Goal: Find specific page/section: Find specific page/section

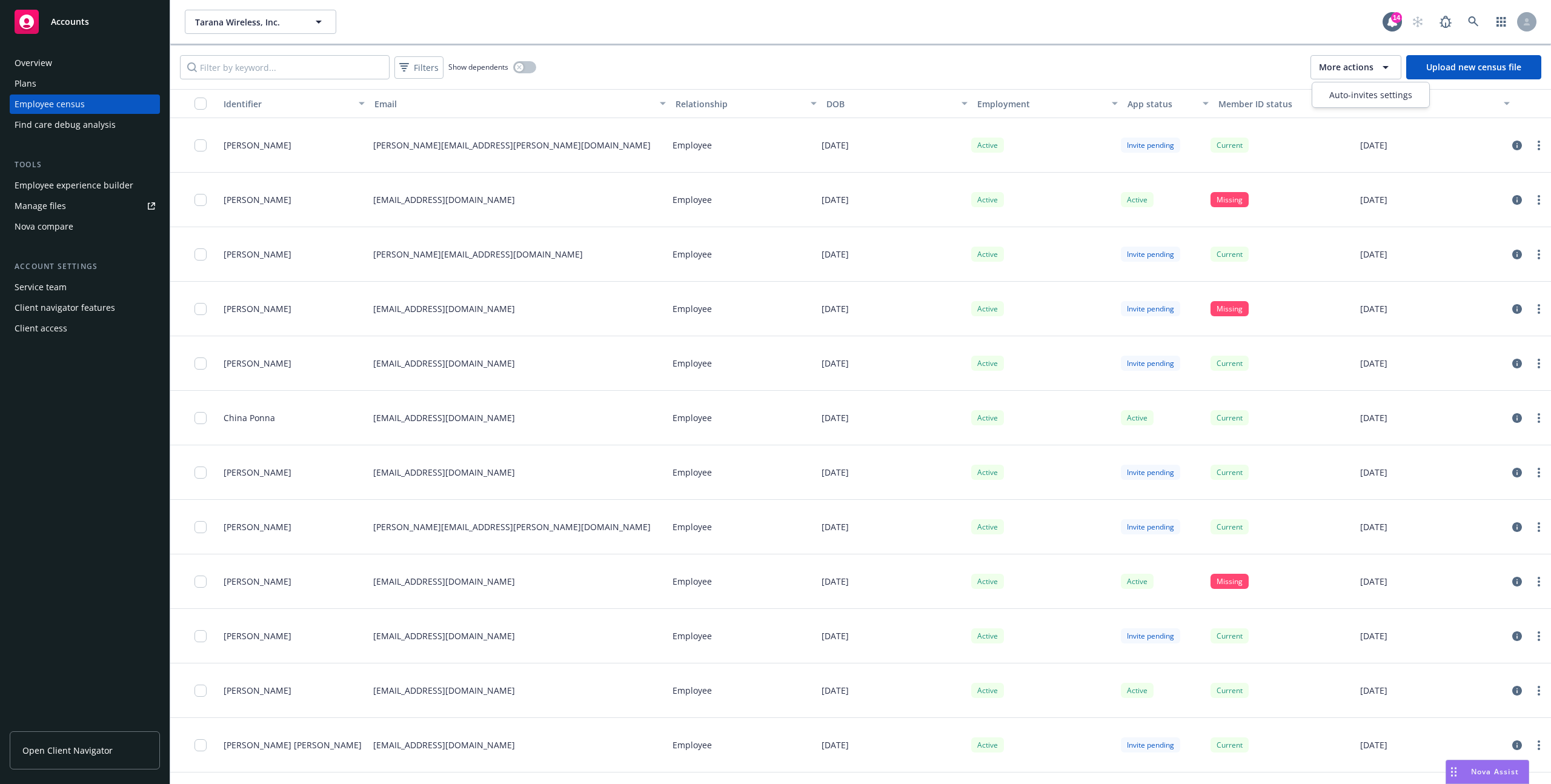
drag, startPoint x: 0, startPoint y: 0, endPoint x: 1362, endPoint y: 73, distance: 1364.0
click at [1362, 73] on span "More actions" at bounding box center [1346, 67] width 54 height 12
click at [286, 28] on icon at bounding box center [292, 27] width 12 height 12
click at [524, 22] on div "Tarana Wireless, Inc. Tarana Wireless, Inc. Tarana Wireless, Inc. Total Rewards…" at bounding box center [784, 22] width 1198 height 24
click at [213, 17] on span "Tarana Wireless, Inc." at bounding box center [247, 22] width 105 height 13
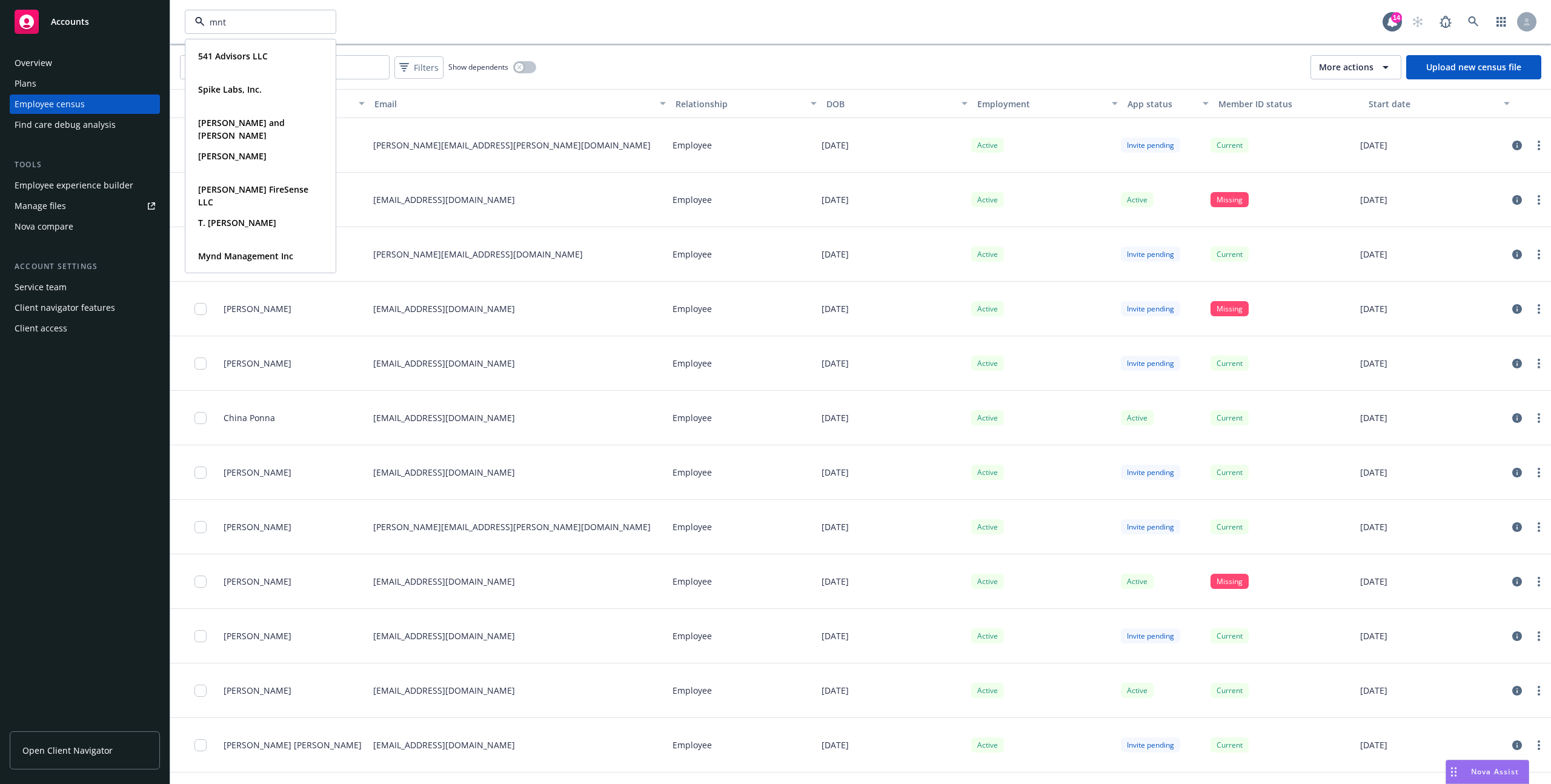
type input "mntn"
click at [229, 52] on strong "MNTN, Inc." at bounding box center [221, 56] width 46 height 12
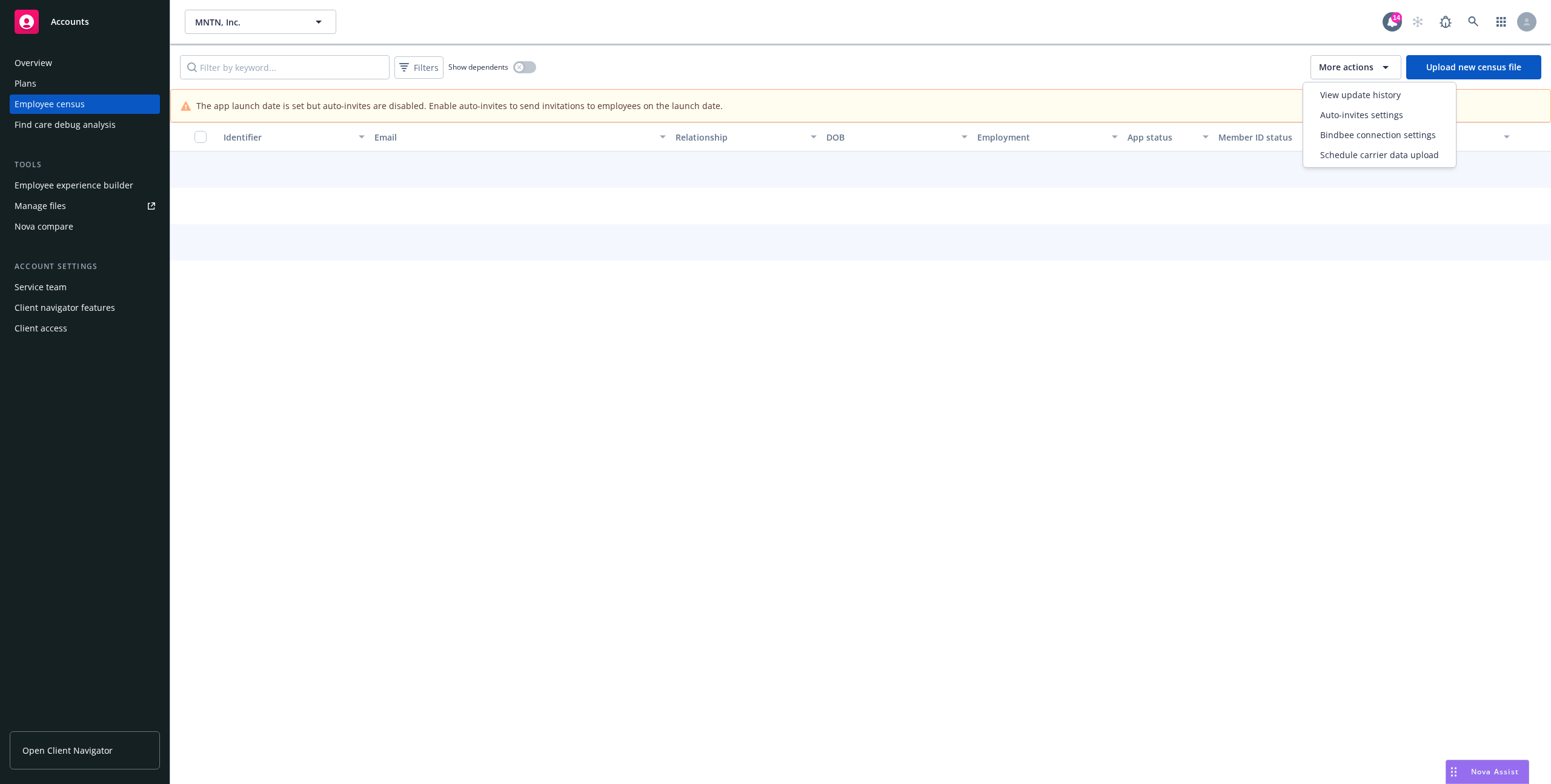
click at [1333, 65] on span "More actions" at bounding box center [1346, 67] width 54 height 12
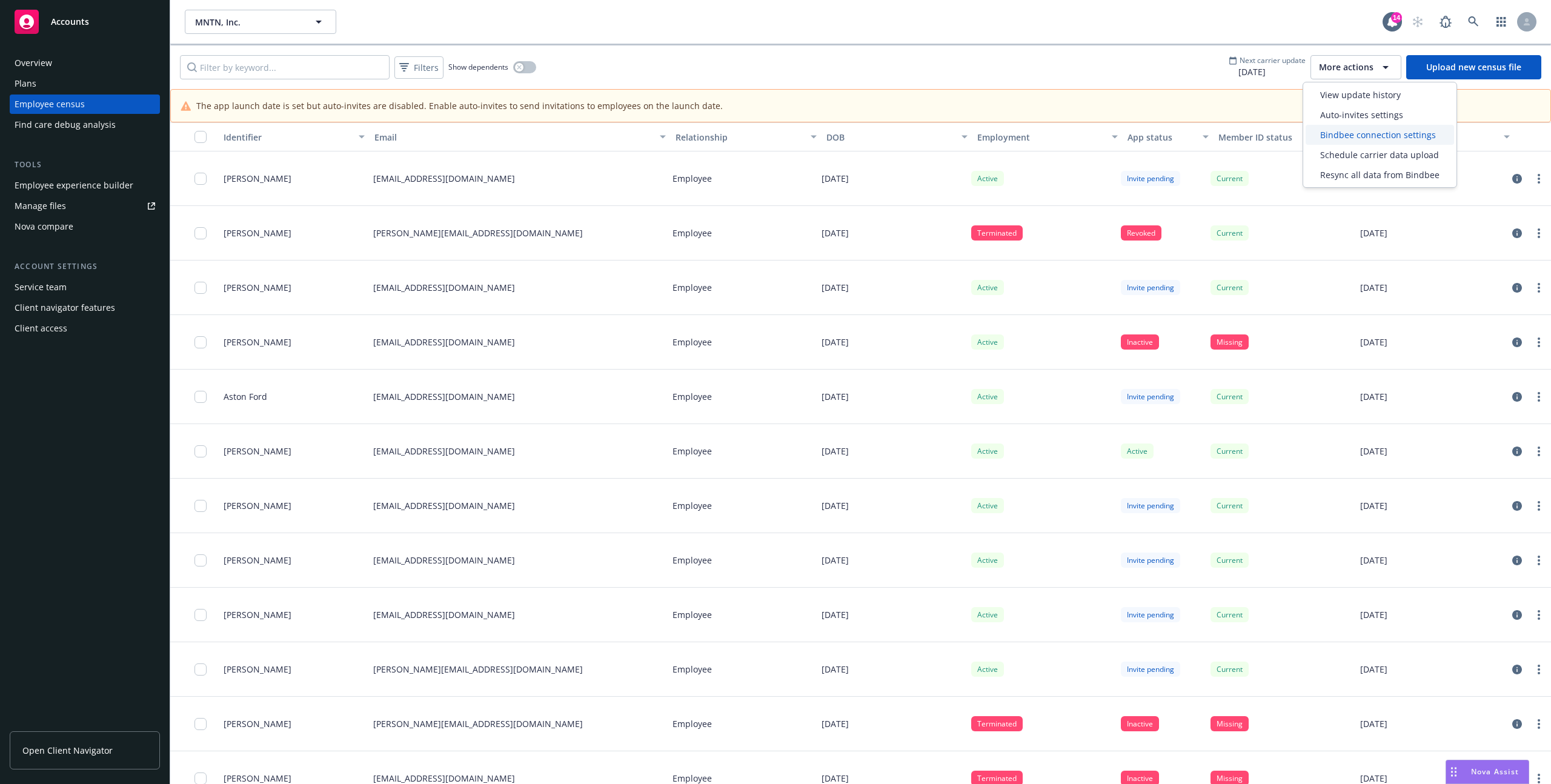
click at [1350, 139] on span "Bindbee connection settings" at bounding box center [1378, 134] width 116 height 13
click at [1360, 64] on span "More actions" at bounding box center [1346, 67] width 54 height 12
click at [1348, 94] on span "View update history" at bounding box center [1360, 94] width 81 height 13
click at [234, 14] on button "MNTN, Inc." at bounding box center [261, 22] width 152 height 24
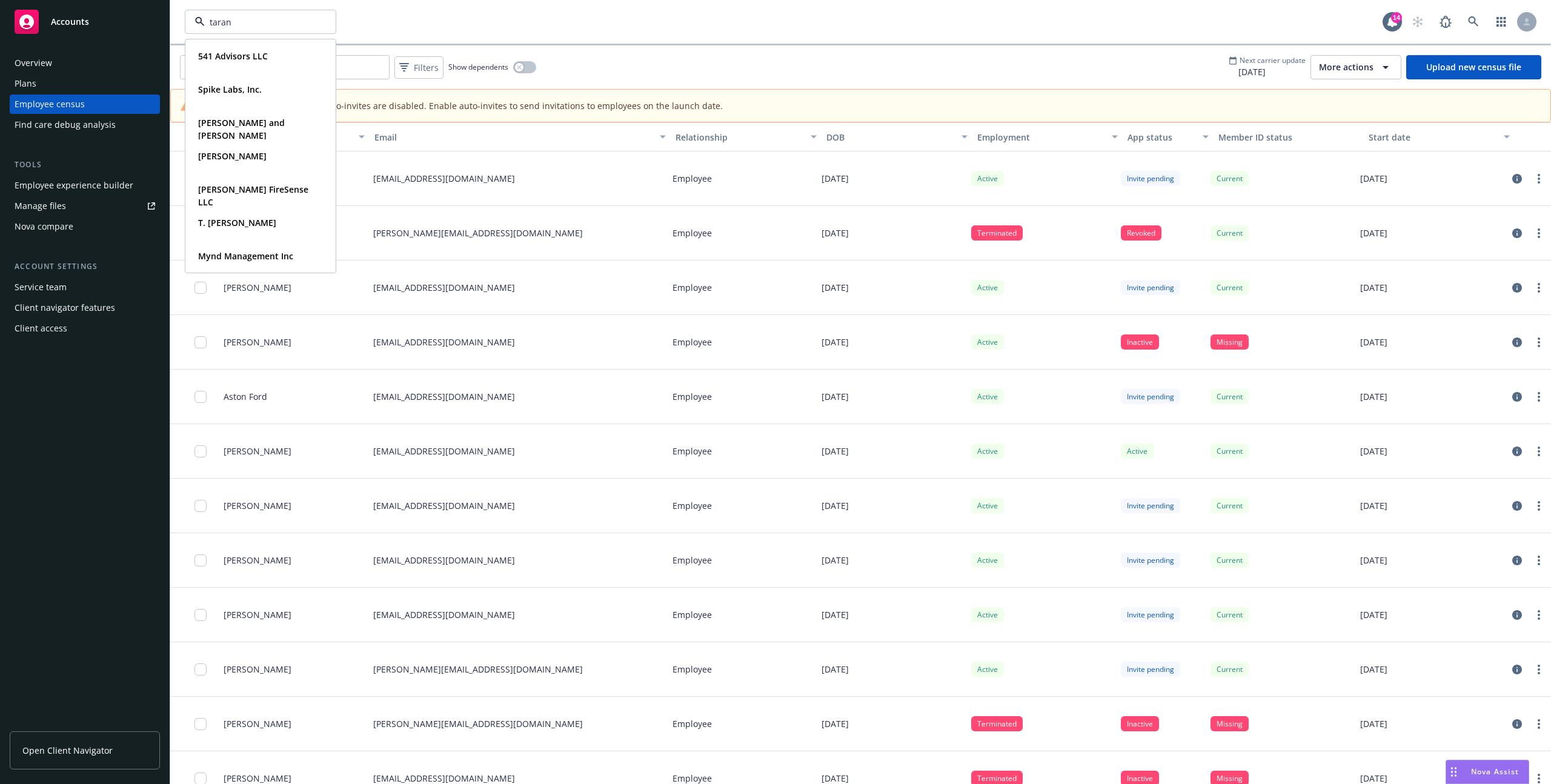
type input "tarana"
click at [242, 67] on span "Total Rewards" at bounding box center [240, 68] width 85 height 13
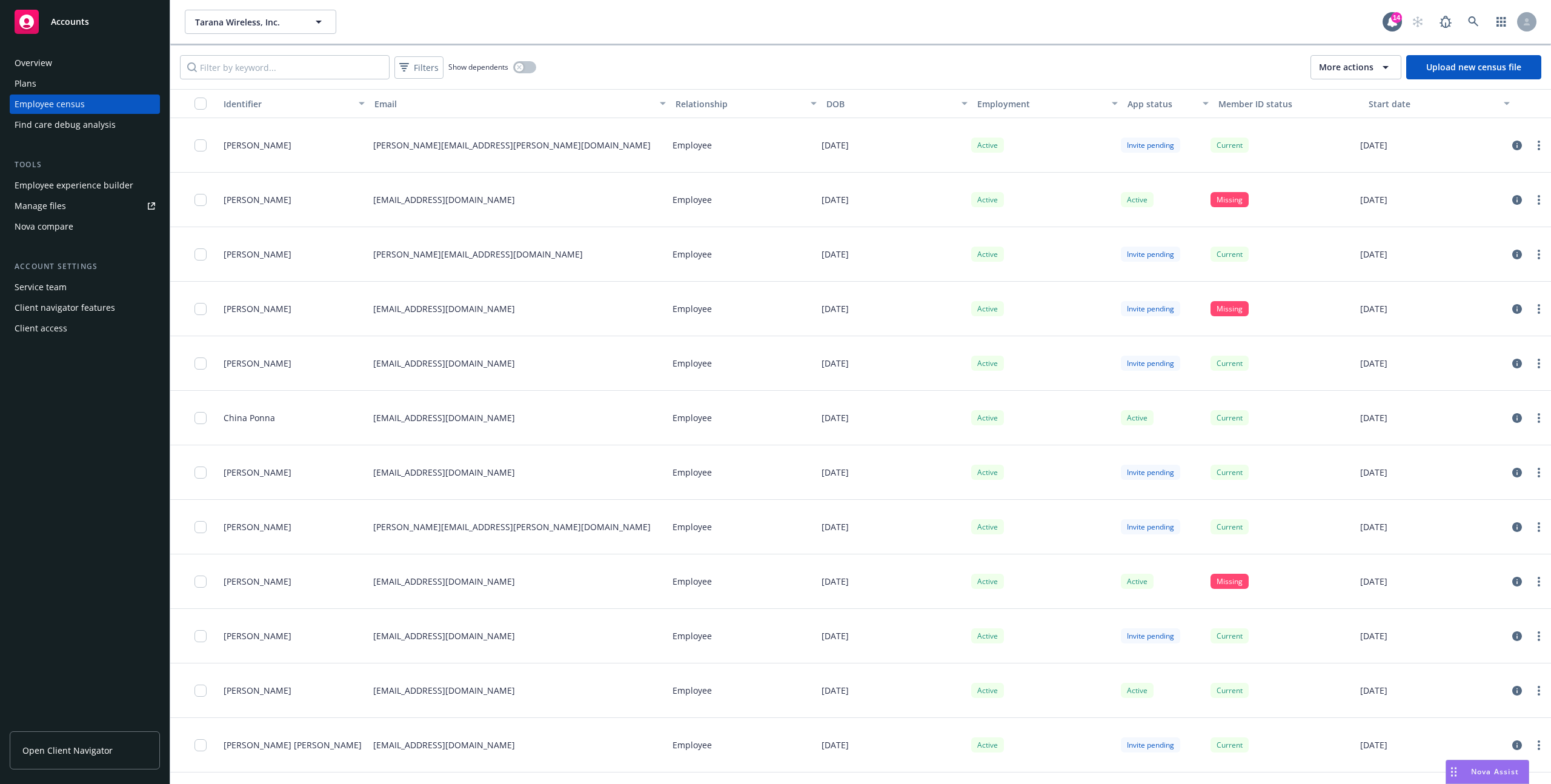
click at [1335, 70] on span "More actions" at bounding box center [1346, 67] width 54 height 12
click at [225, 39] on div "Tarana Wireless, Inc. Tarana Wireless, Inc. 14" at bounding box center [861, 22] width 1381 height 44
click at [225, 35] on div "Tarana Wireless, Inc. Tarana Wireless, Inc. 14" at bounding box center [861, 22] width 1381 height 44
click at [221, 25] on span "Tarana Wireless, Inc." at bounding box center [247, 22] width 105 height 13
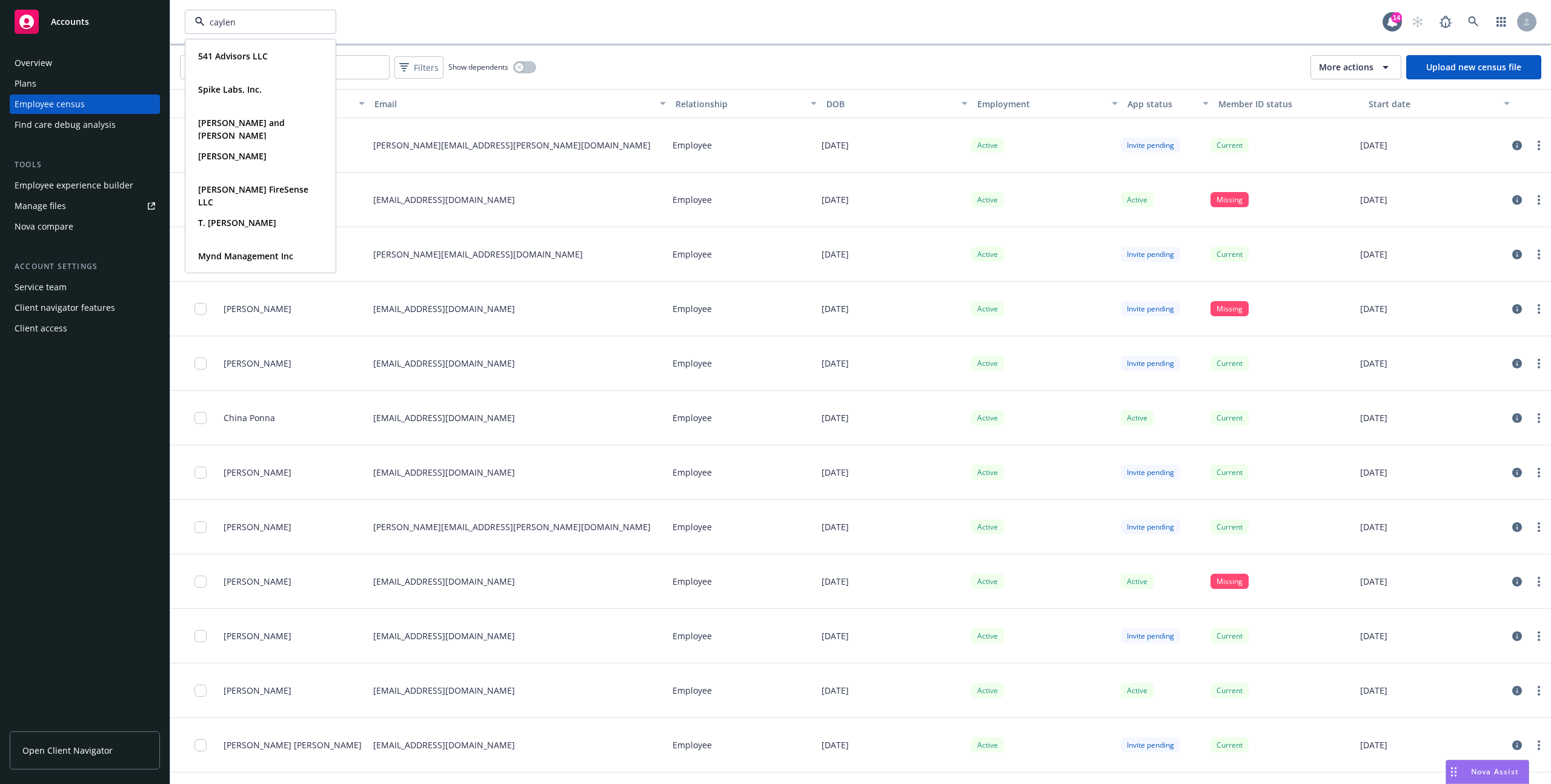
type input "caylent"
click at [249, 56] on div "Caylent" at bounding box center [260, 56] width 134 height 17
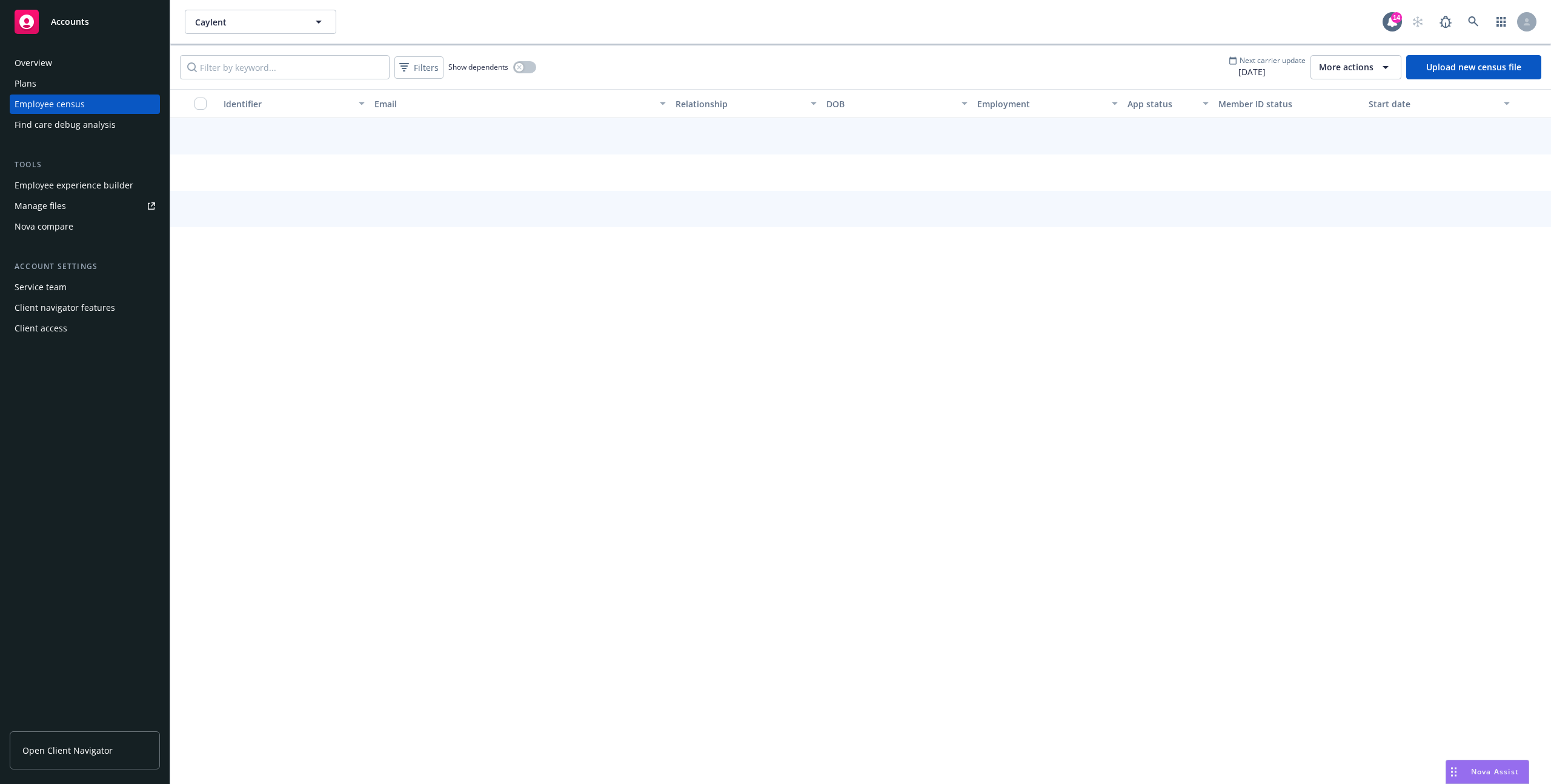
click at [1351, 68] on span "More actions" at bounding box center [1346, 67] width 54 height 12
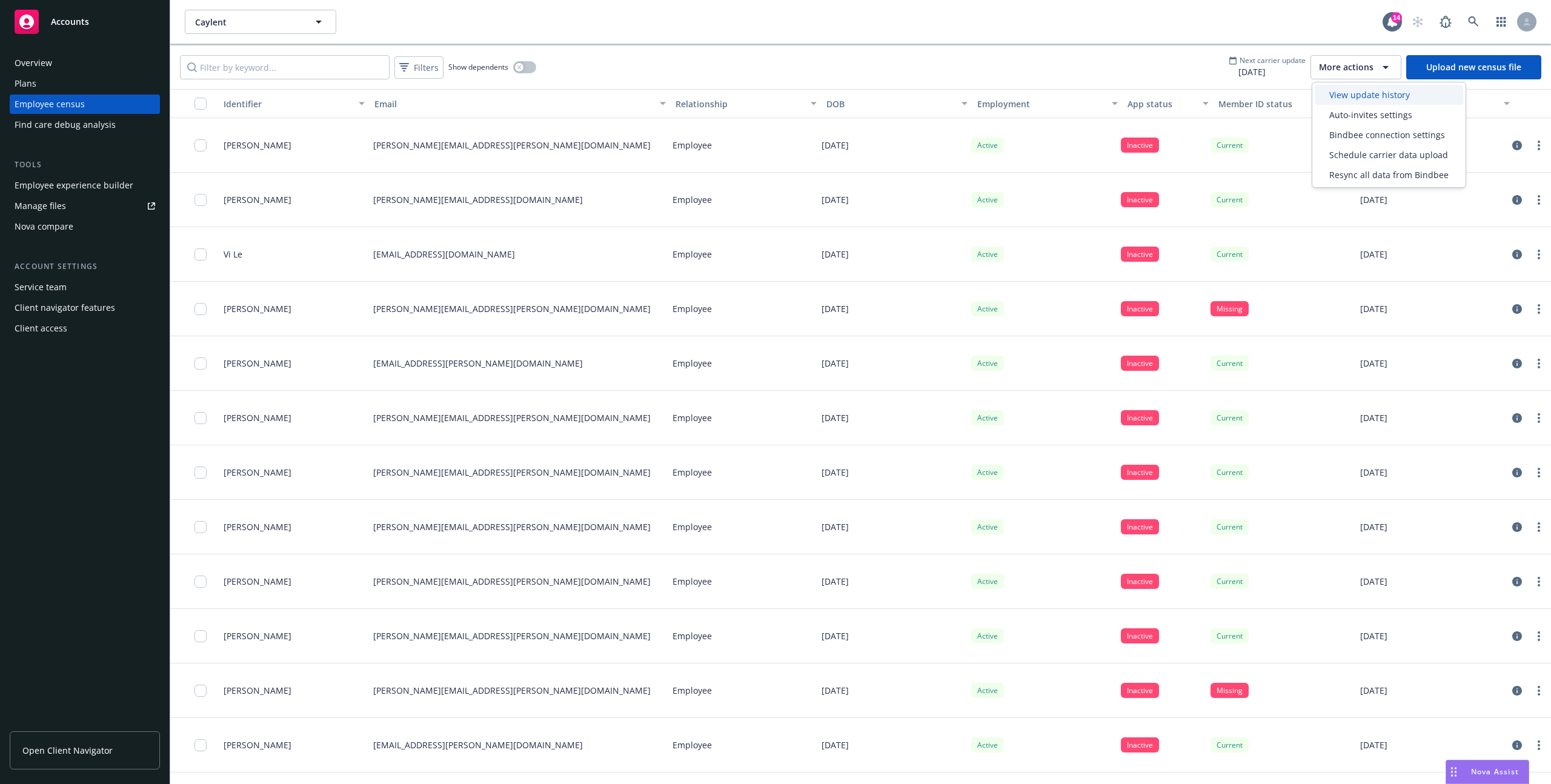
click at [1375, 98] on span "View update history" at bounding box center [1370, 94] width 81 height 13
click at [297, 24] on span "Caylent" at bounding box center [247, 22] width 105 height 13
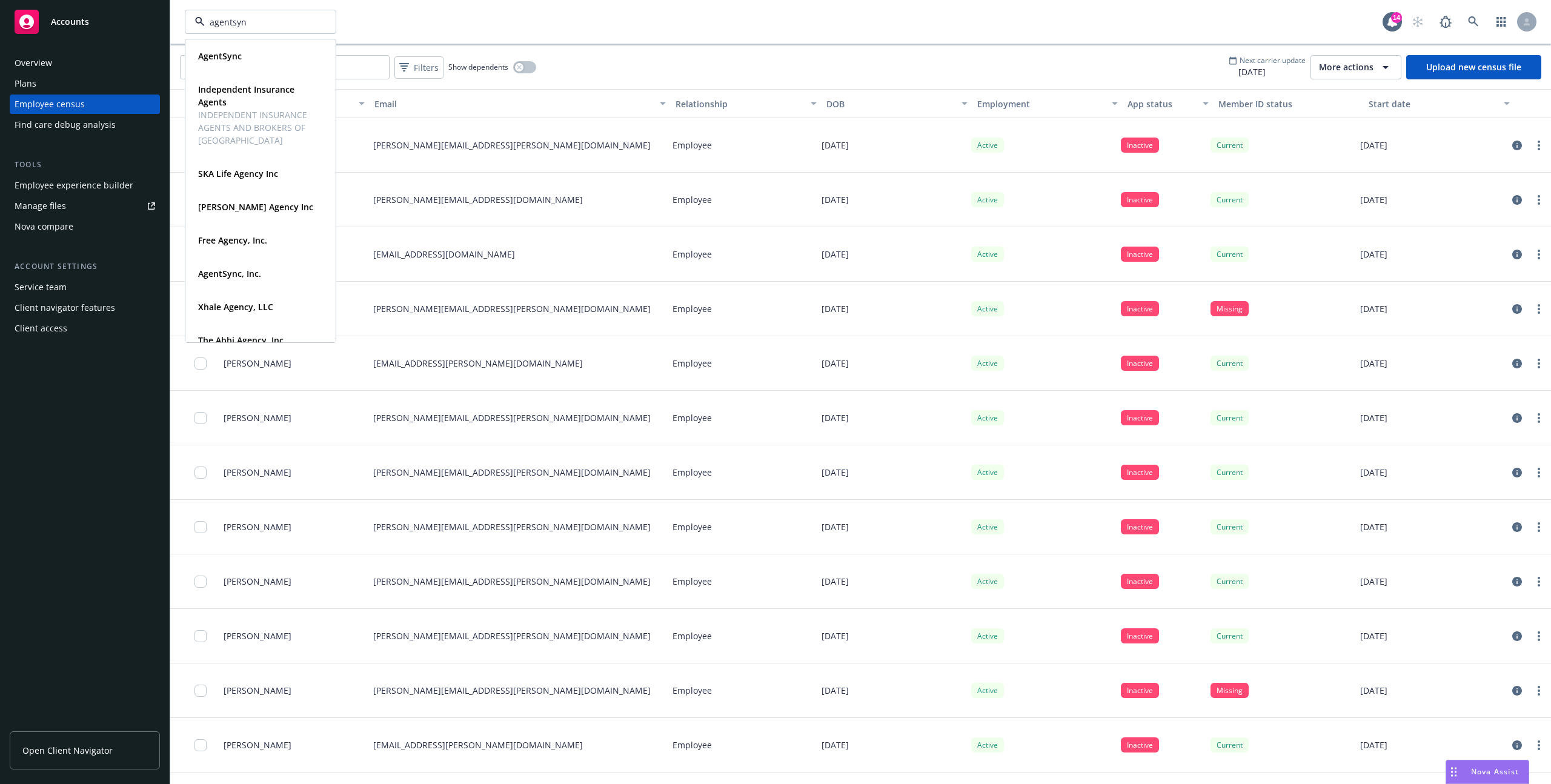
type input "agentsync"
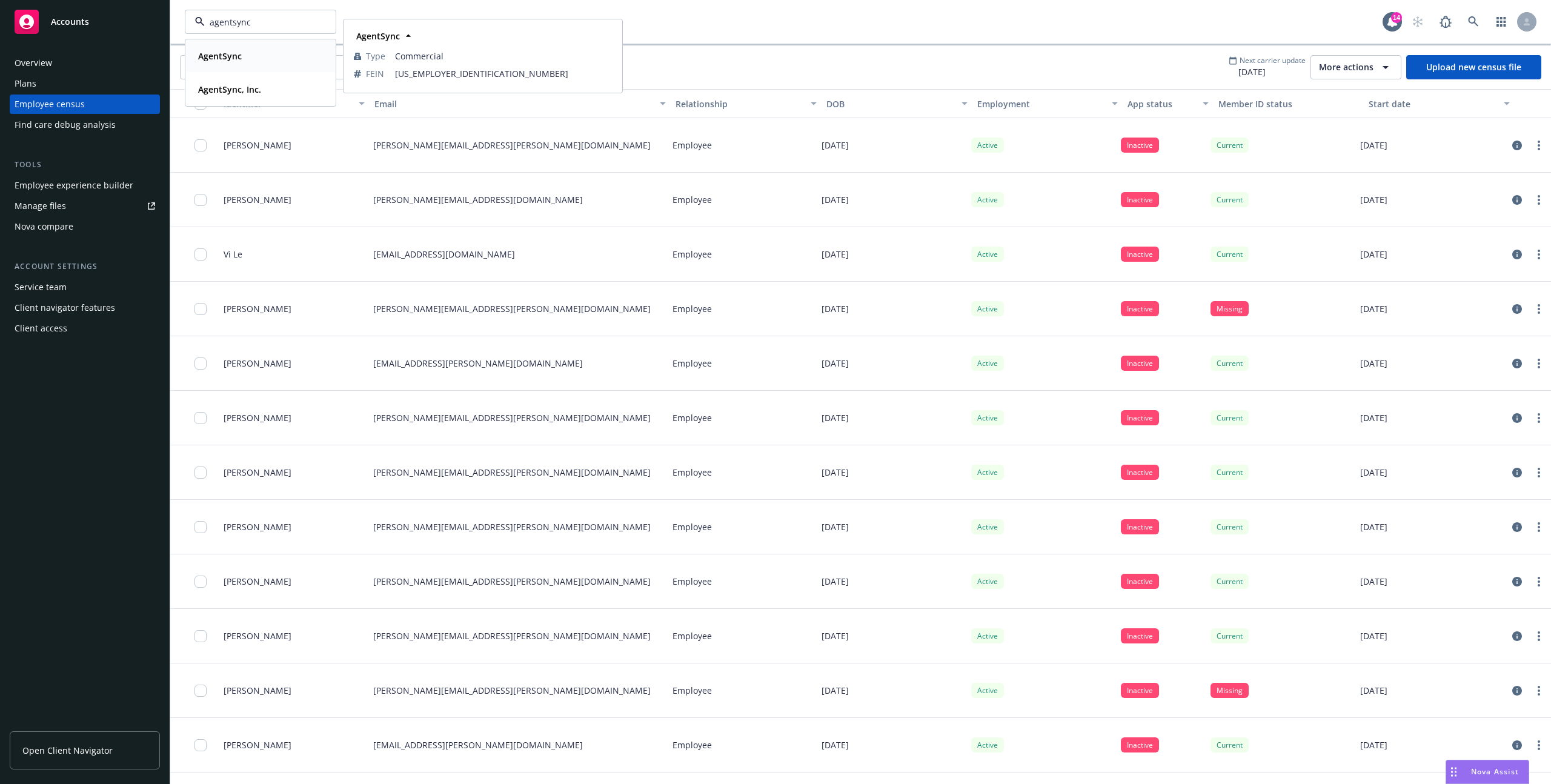
click at [239, 56] on strong "AgentSync" at bounding box center [220, 56] width 44 height 12
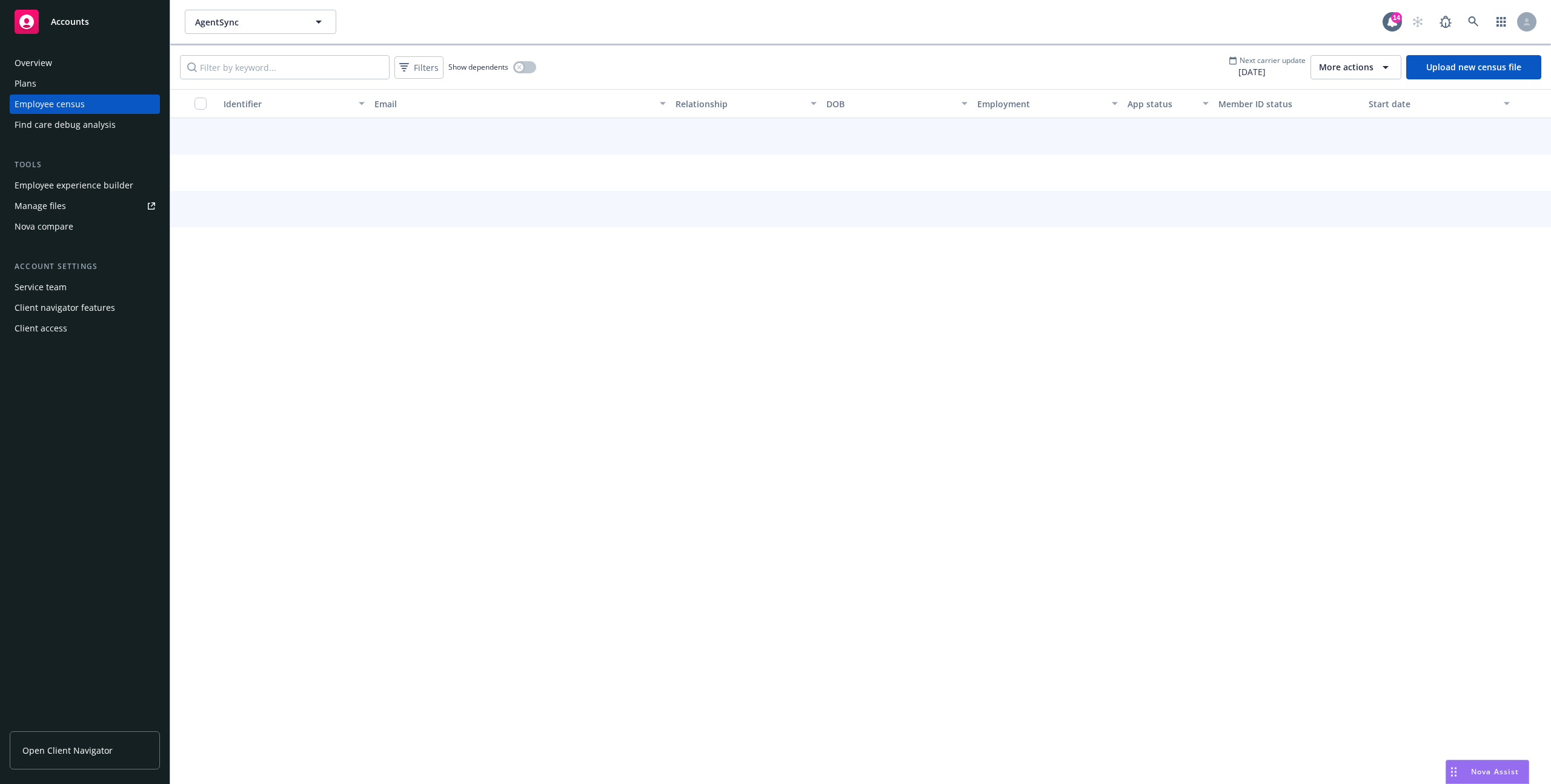
click at [1337, 69] on span "More actions" at bounding box center [1346, 67] width 54 height 12
click at [1340, 91] on span "View update history" at bounding box center [1370, 94] width 81 height 13
